Goal: Find specific page/section: Find specific page/section

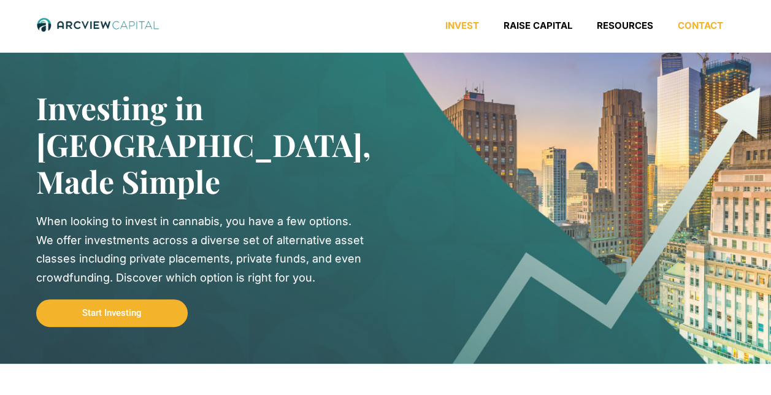
click at [689, 31] on link "Contact" at bounding box center [701, 26] width 70 height 12
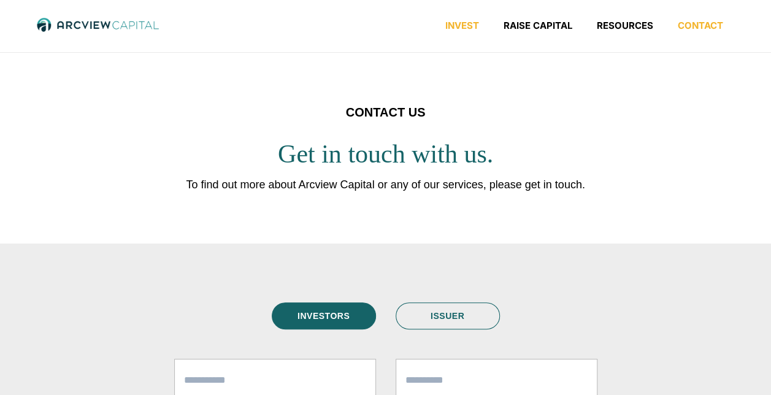
click at [465, 25] on link "Invest" at bounding box center [462, 26] width 58 height 12
click at [122, 25] on img at bounding box center [97, 25] width 123 height 16
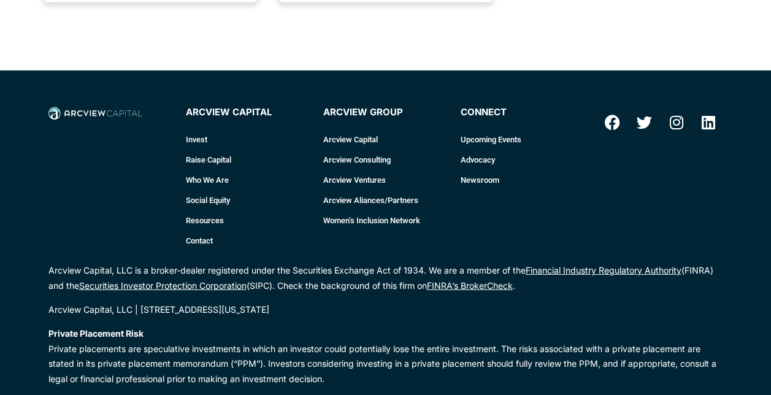
scroll to position [1780, 0]
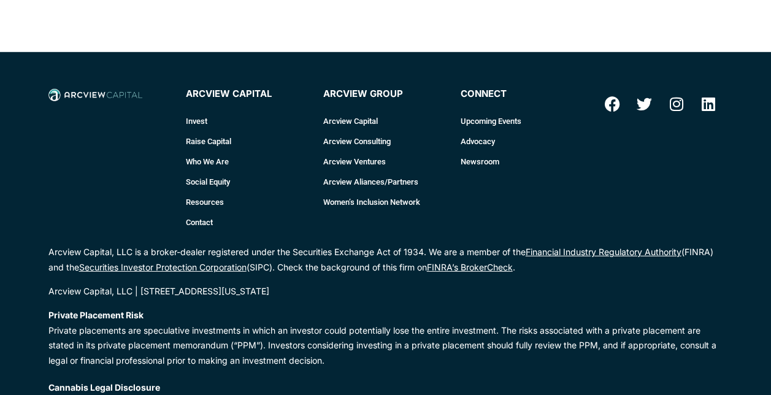
click at [201, 212] on link "Contact" at bounding box center [248, 222] width 125 height 20
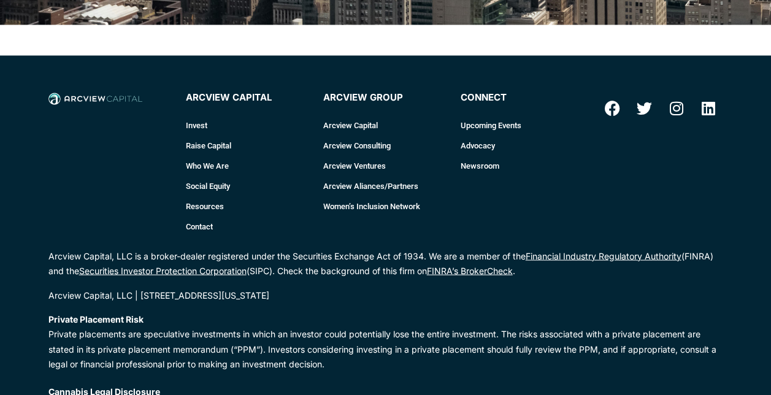
scroll to position [1184, 0]
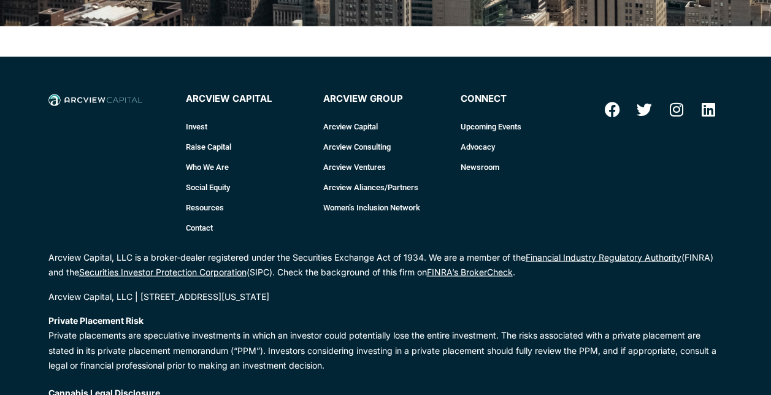
click at [212, 157] on link "Who We Are" at bounding box center [248, 167] width 125 height 20
